Goal: Use online tool/utility: Utilize a website feature to perform a specific function

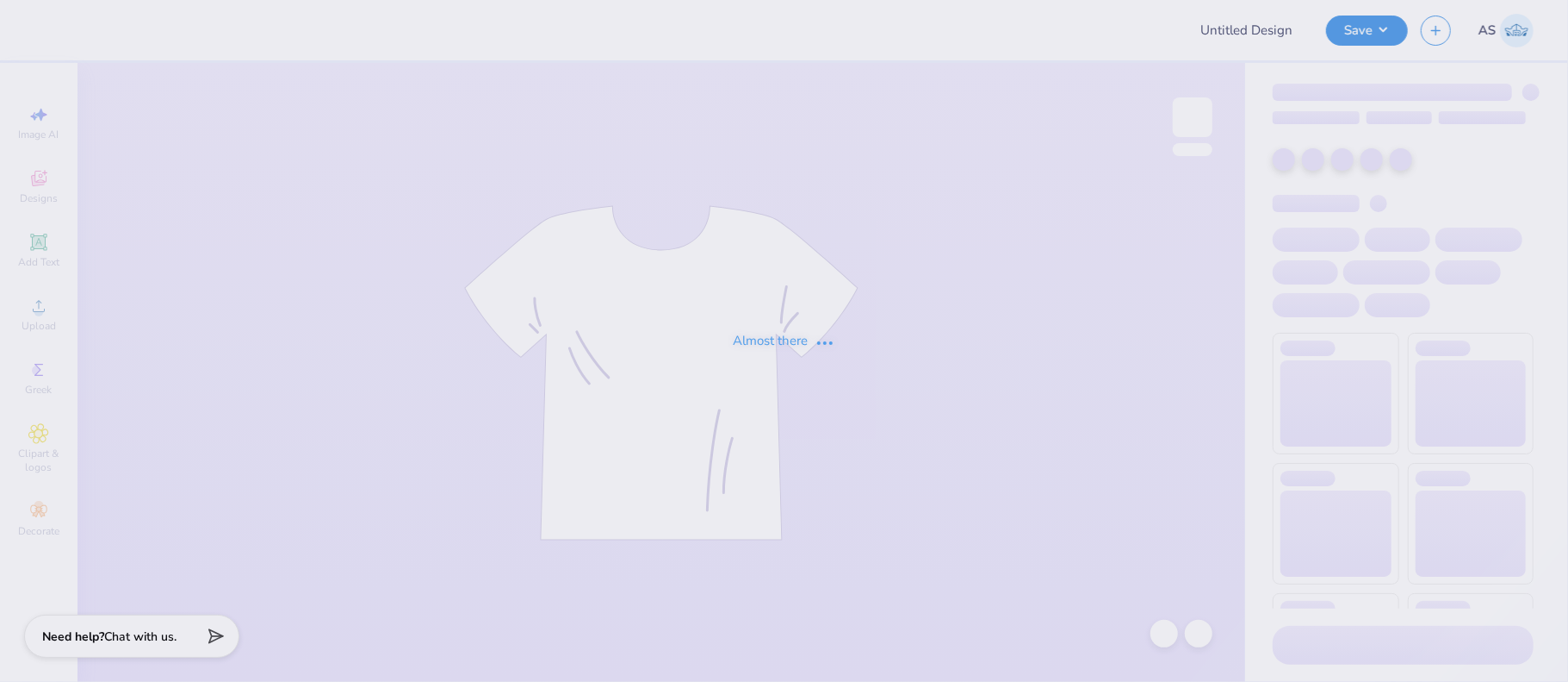
type input "KasaMerch2"
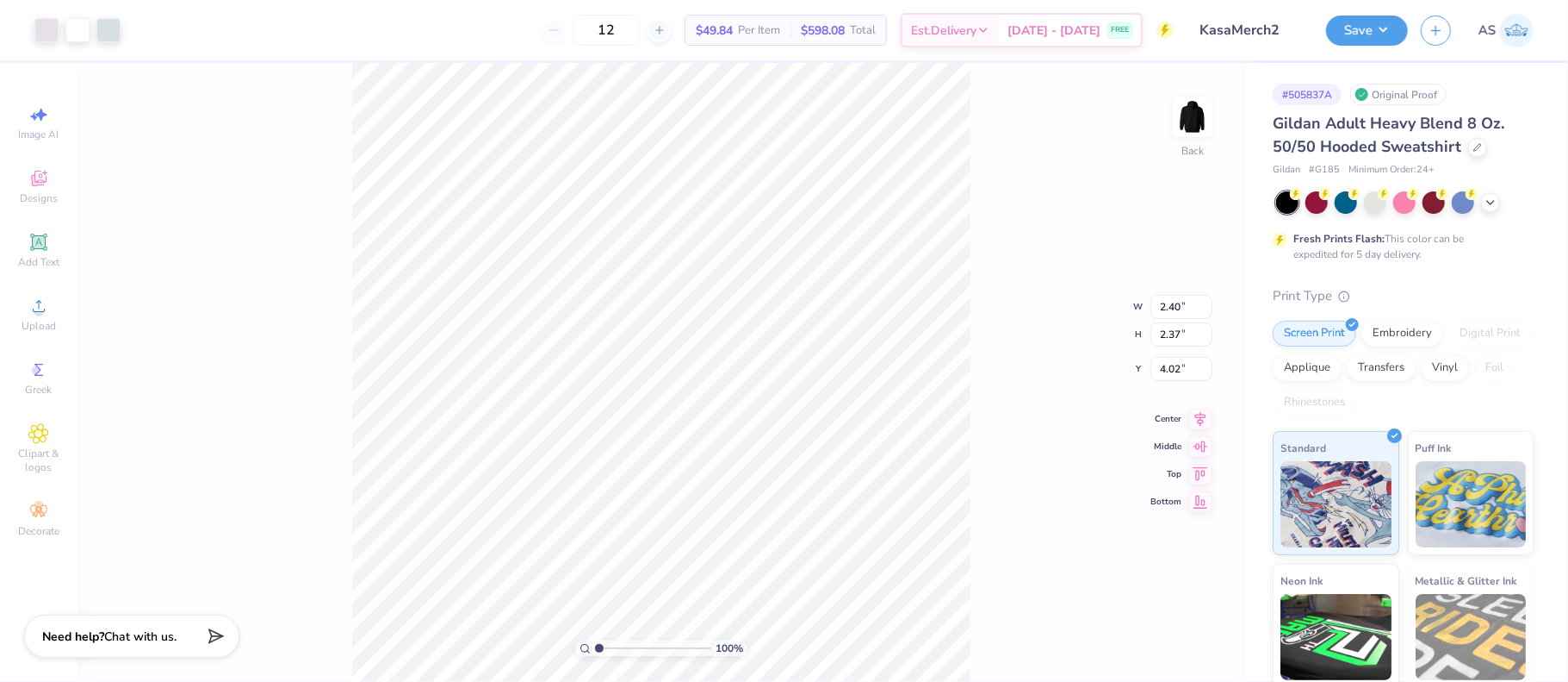
type input "4.16"
type input "4.25"
type input "3.00"
click at [45, 30] on div at bounding box center [46, 29] width 24 height 24
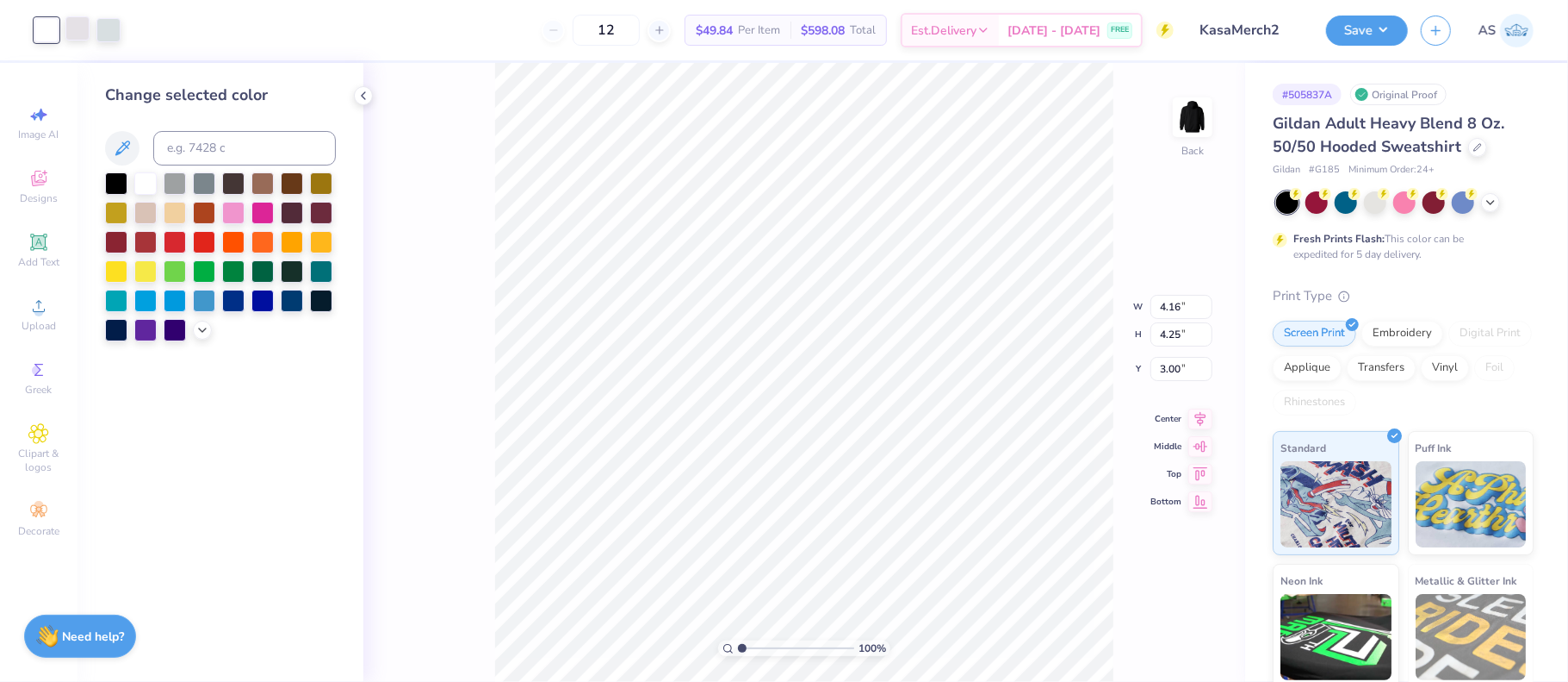
click at [77, 23] on div at bounding box center [77, 29] width 24 height 24
click at [148, 179] on div at bounding box center [145, 181] width 23 height 23
click at [103, 27] on div at bounding box center [109, 29] width 24 height 24
click at [147, 179] on div at bounding box center [145, 181] width 23 height 23
